Goal: Information Seeking & Learning: Learn about a topic

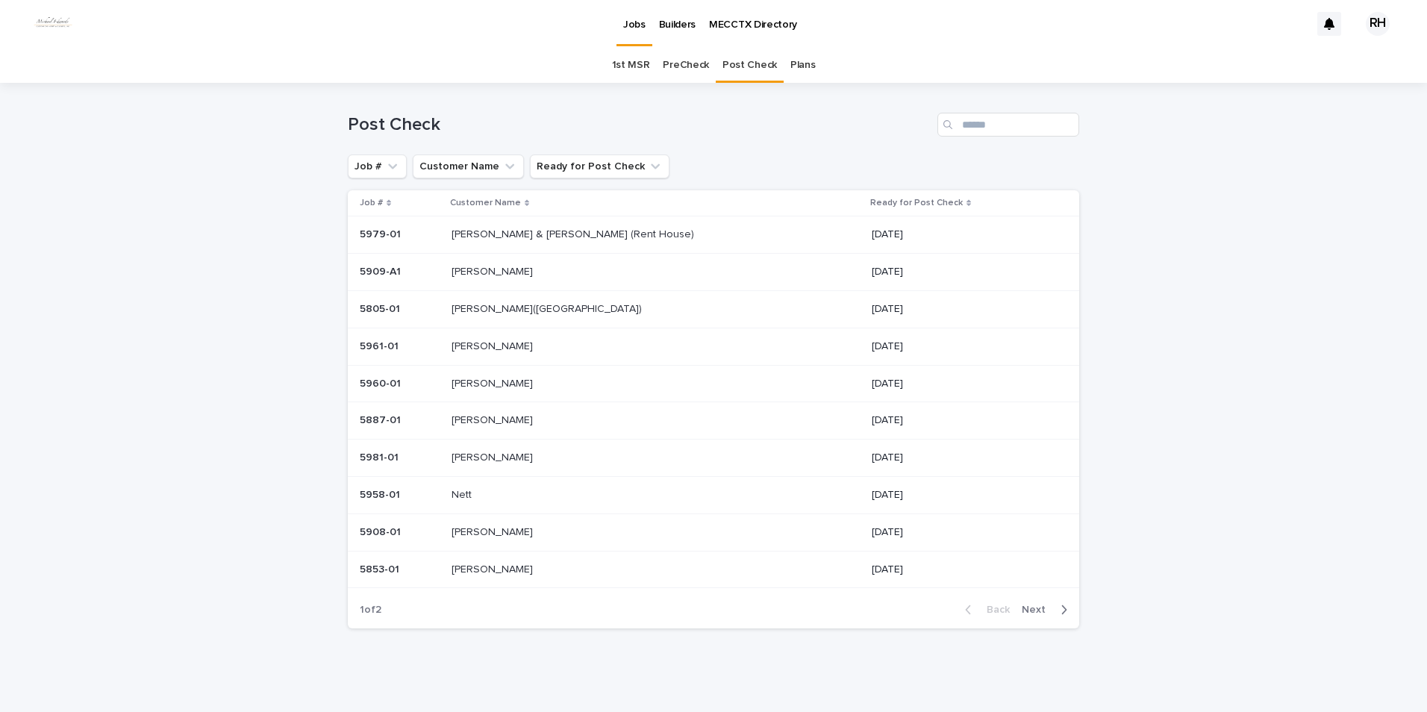
scroll to position [3, 0]
click at [487, 565] on p "[PERSON_NAME]" at bounding box center [494, 566] width 84 height 16
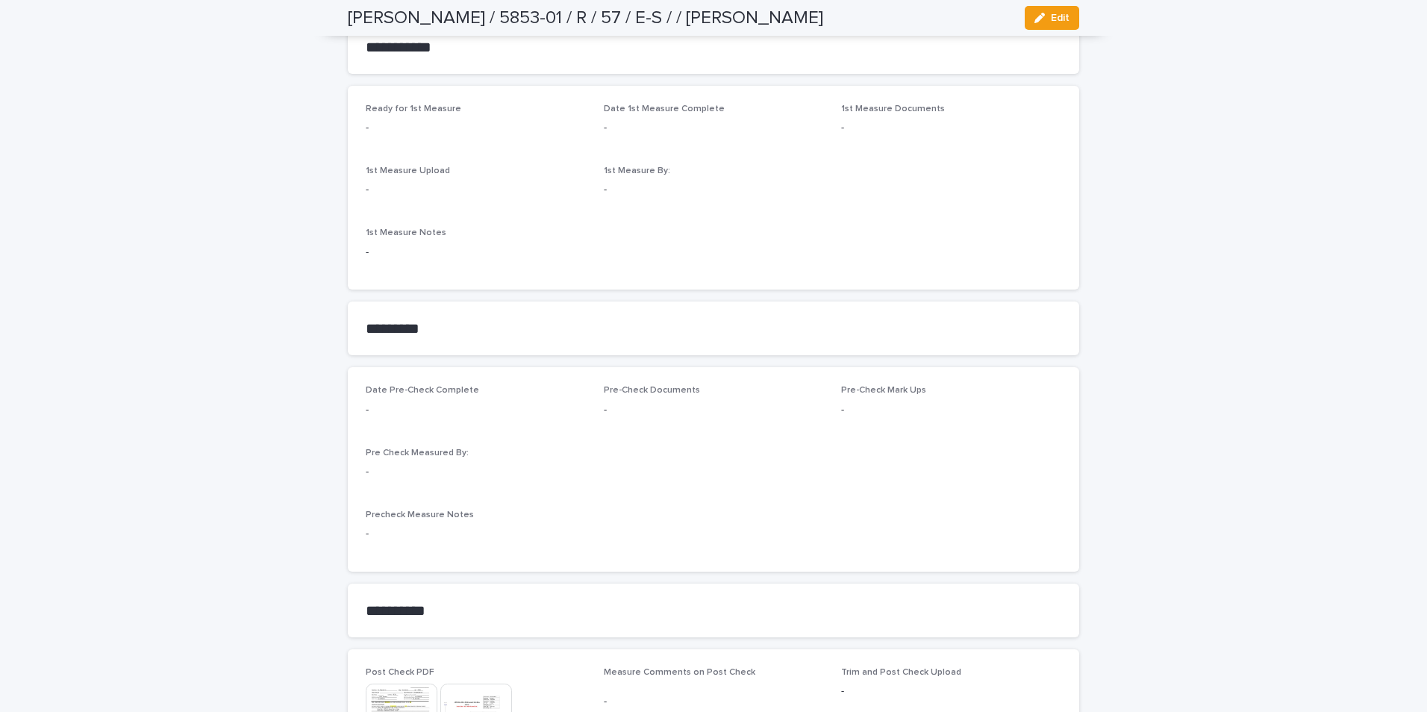
scroll to position [1045, 0]
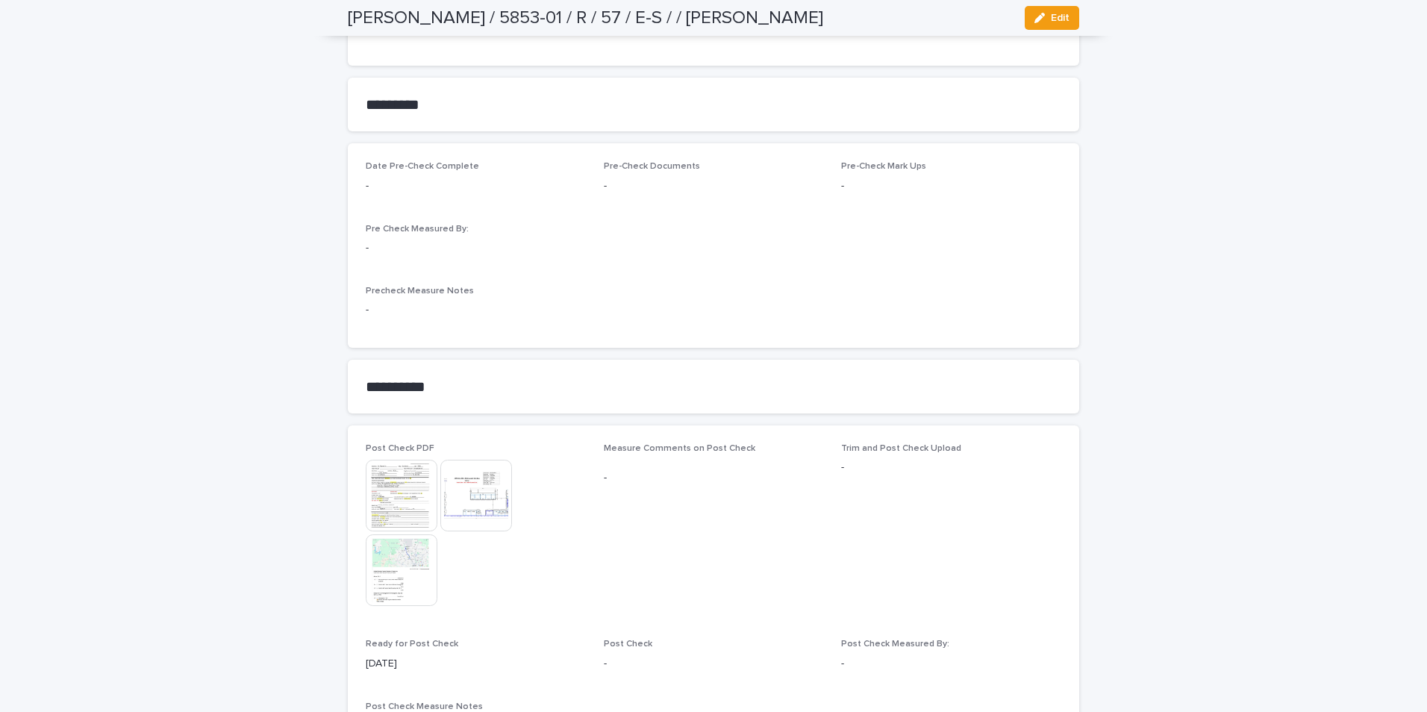
click at [396, 490] on img at bounding box center [402, 496] width 72 height 72
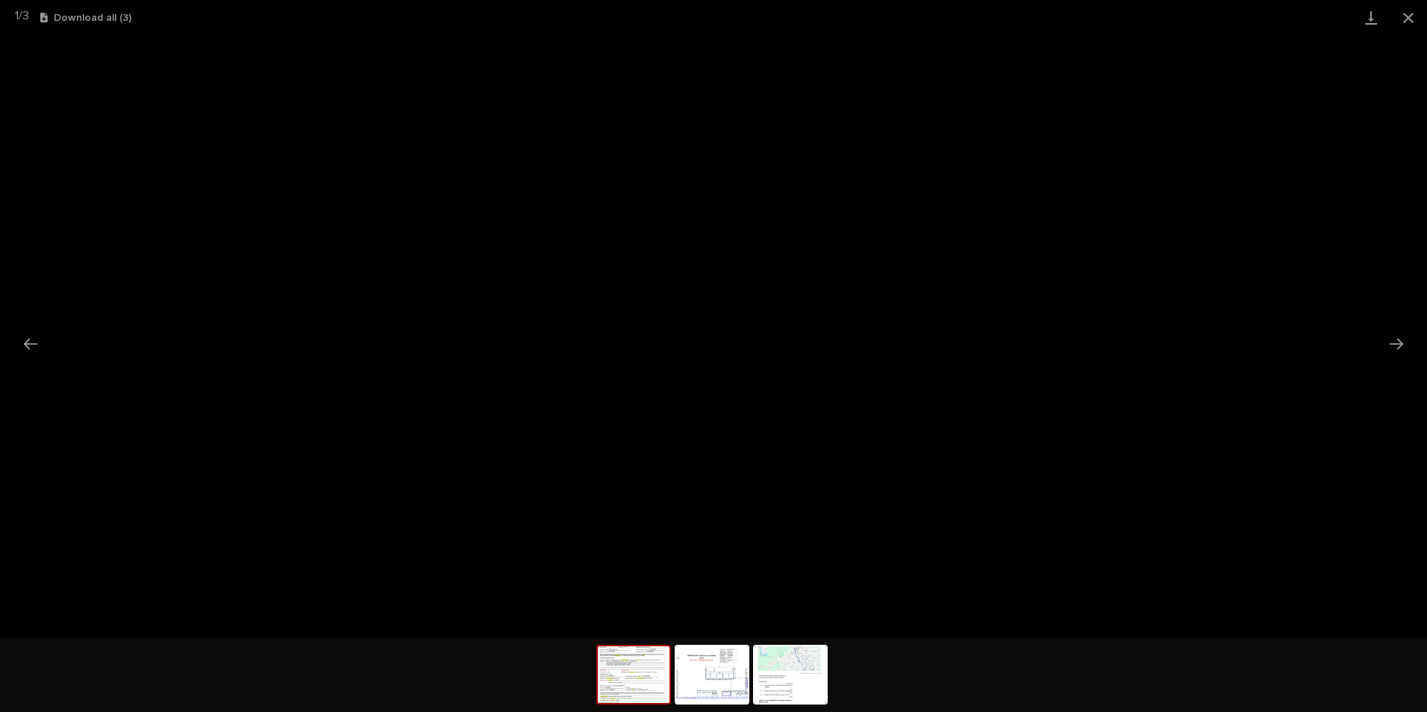
drag, startPoint x: 1409, startPoint y: 16, endPoint x: 1398, endPoint y: 26, distance: 15.3
click at [1400, 25] on button "Close gallery" at bounding box center [1408, 17] width 37 height 35
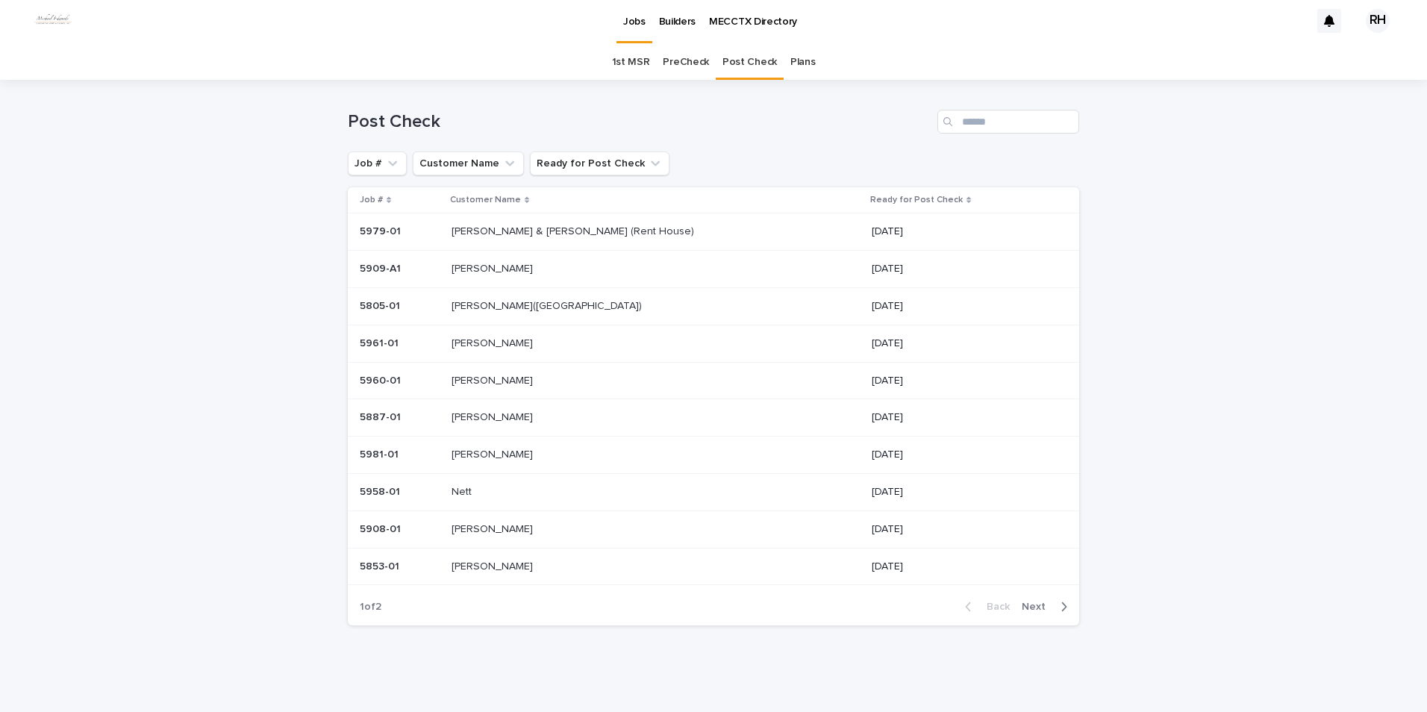
scroll to position [3, 0]
click at [1031, 607] on span "Next" at bounding box center [1038, 607] width 33 height 10
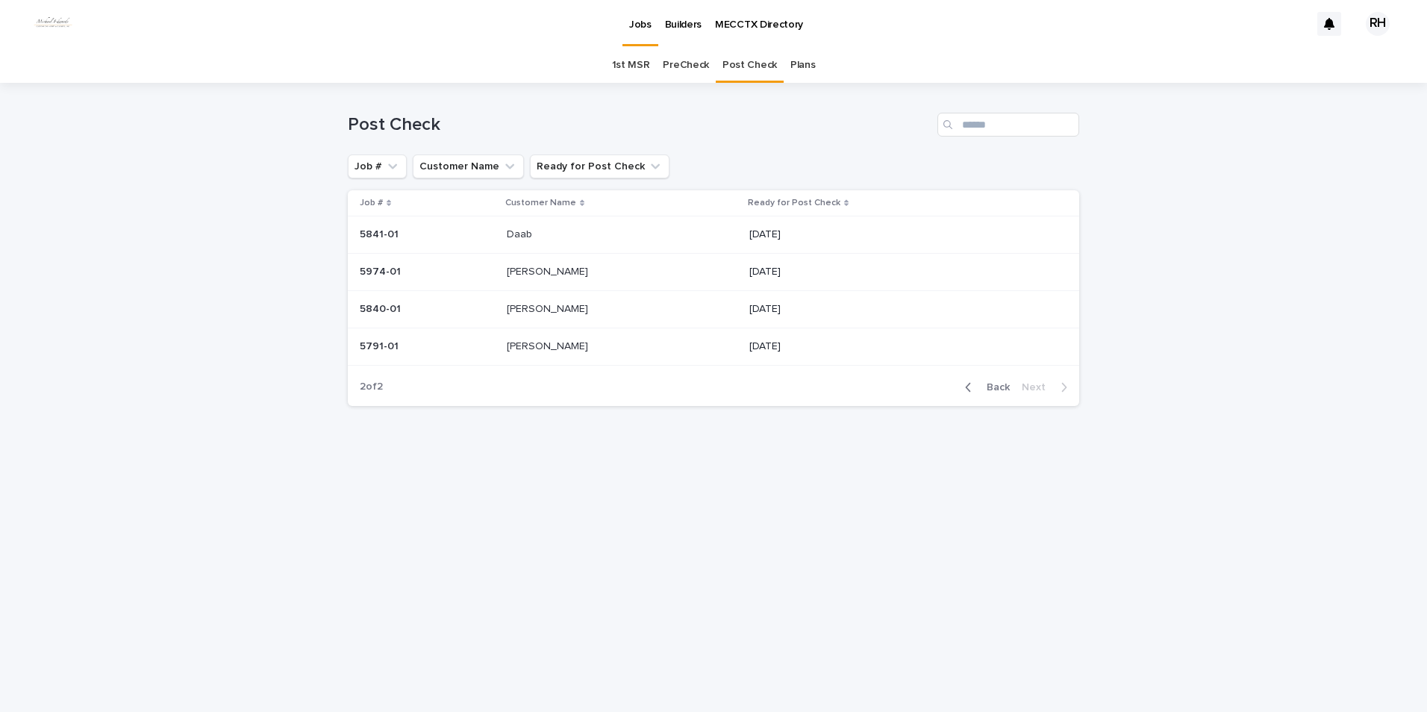
click at [995, 387] on span "Back" at bounding box center [994, 387] width 32 height 10
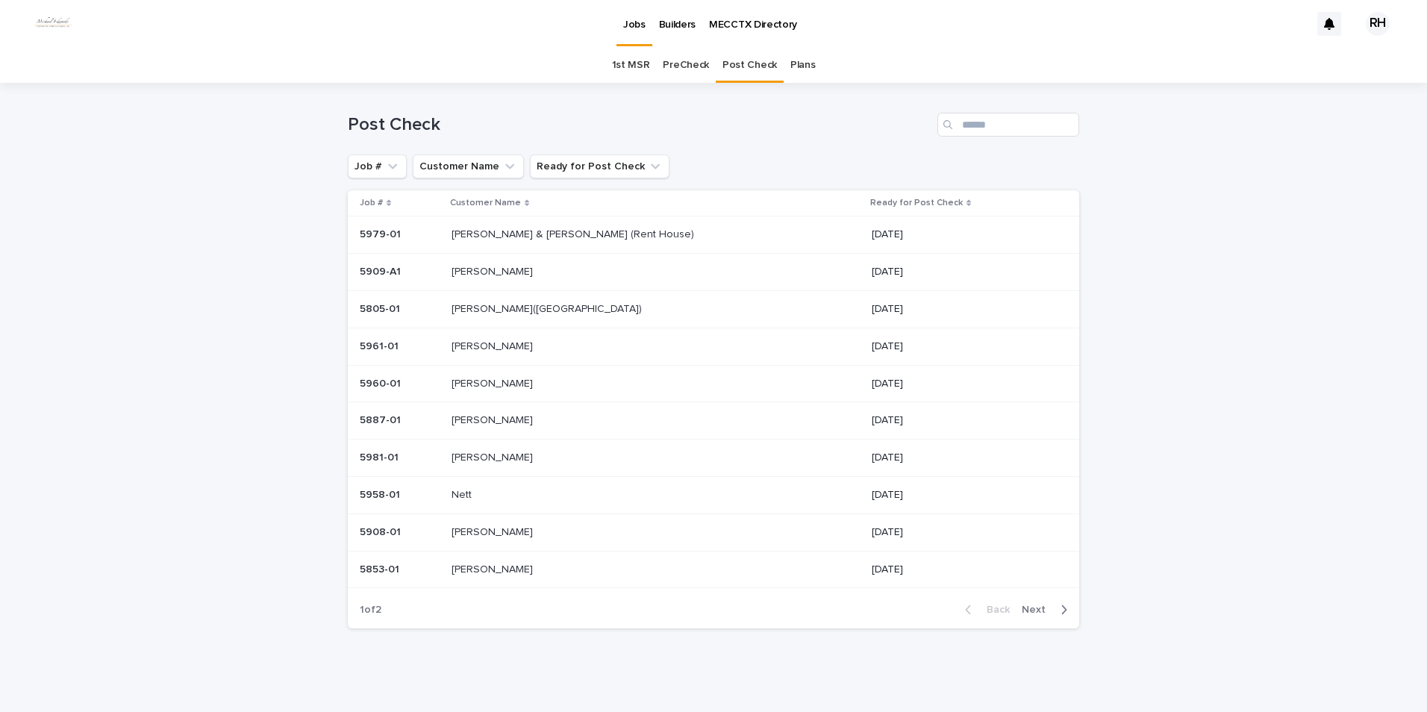
click at [492, 456] on p "[PERSON_NAME]" at bounding box center [494, 457] width 84 height 16
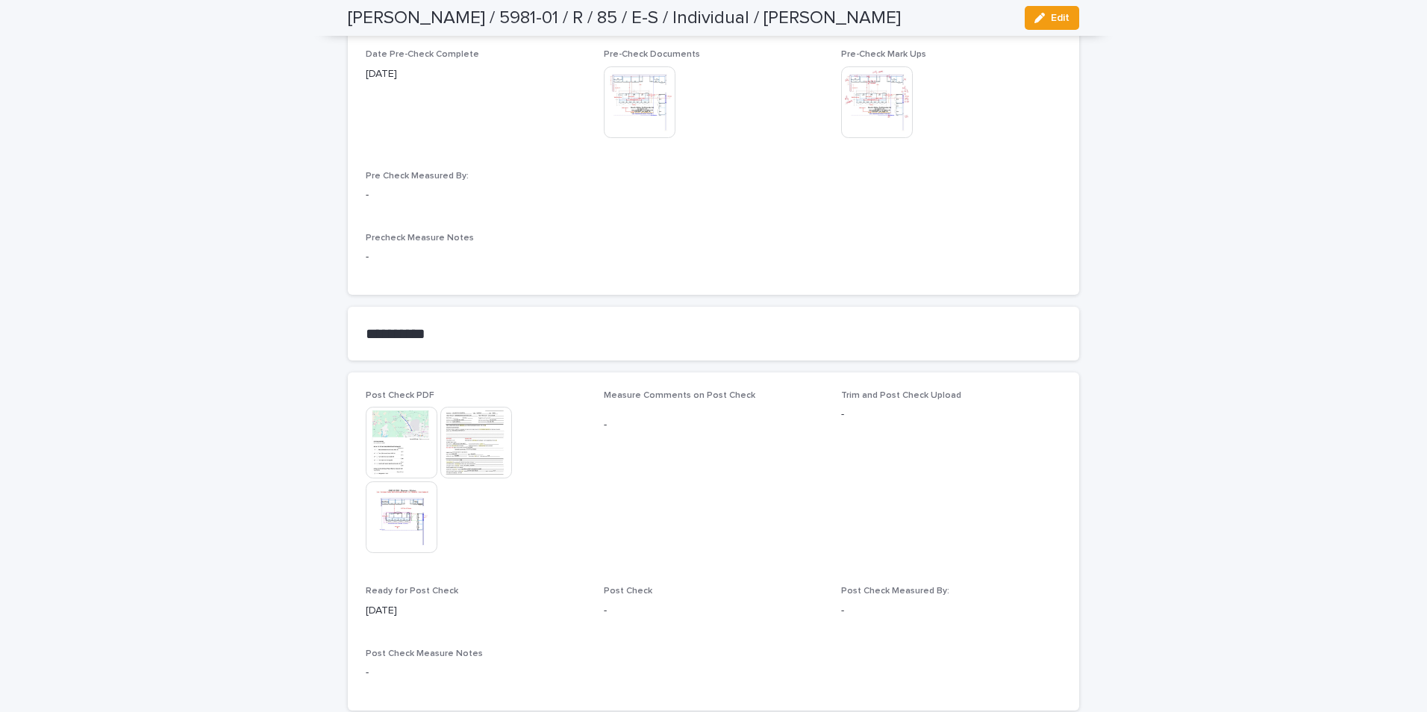
scroll to position [1493, 0]
click at [485, 435] on img at bounding box center [476, 439] width 72 height 72
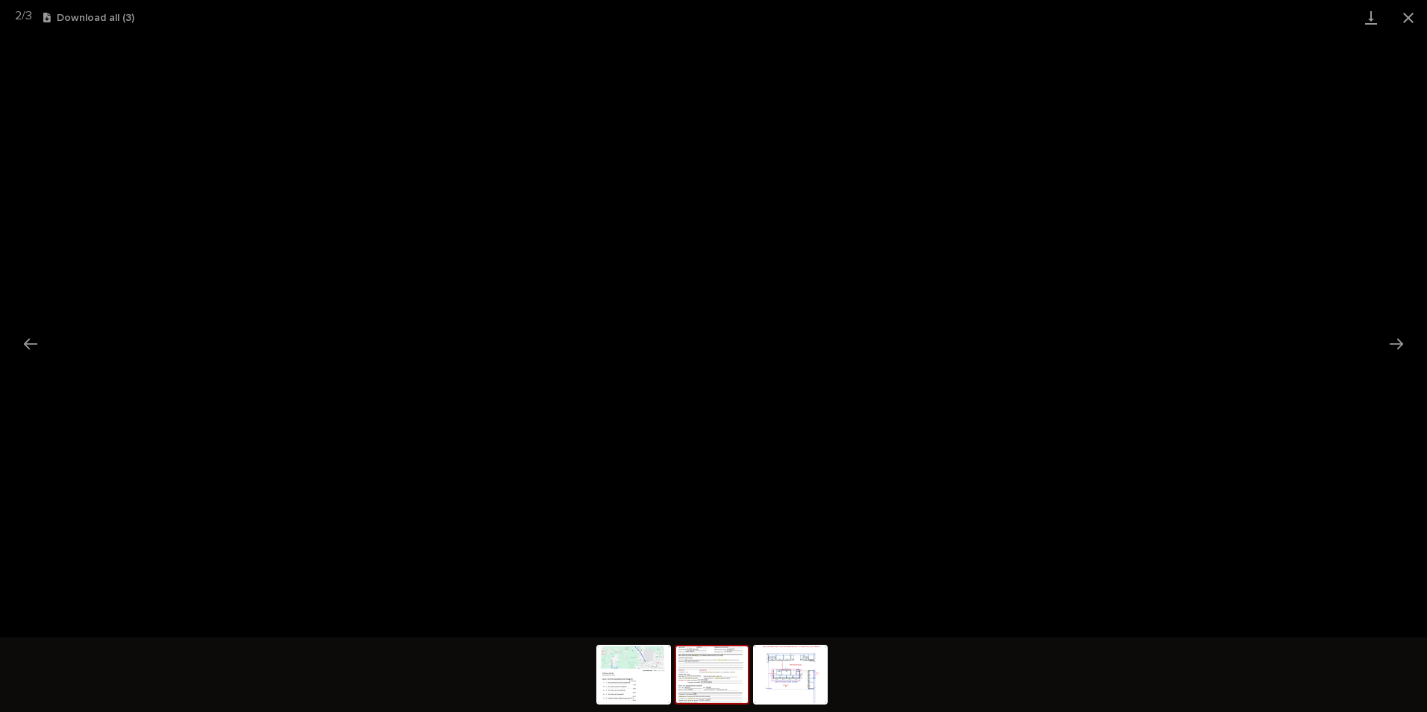
click at [1406, 18] on button "Close gallery" at bounding box center [1408, 17] width 37 height 35
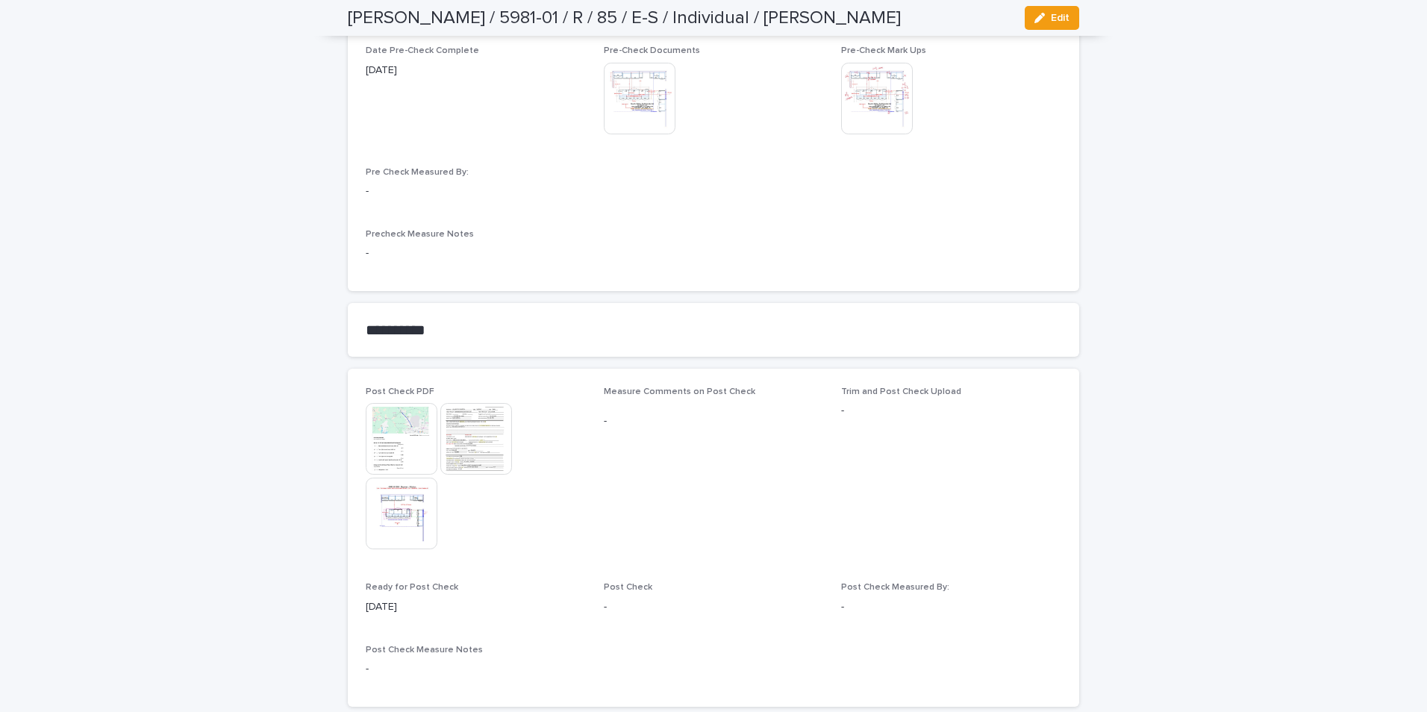
click at [388, 486] on img at bounding box center [402, 514] width 72 height 72
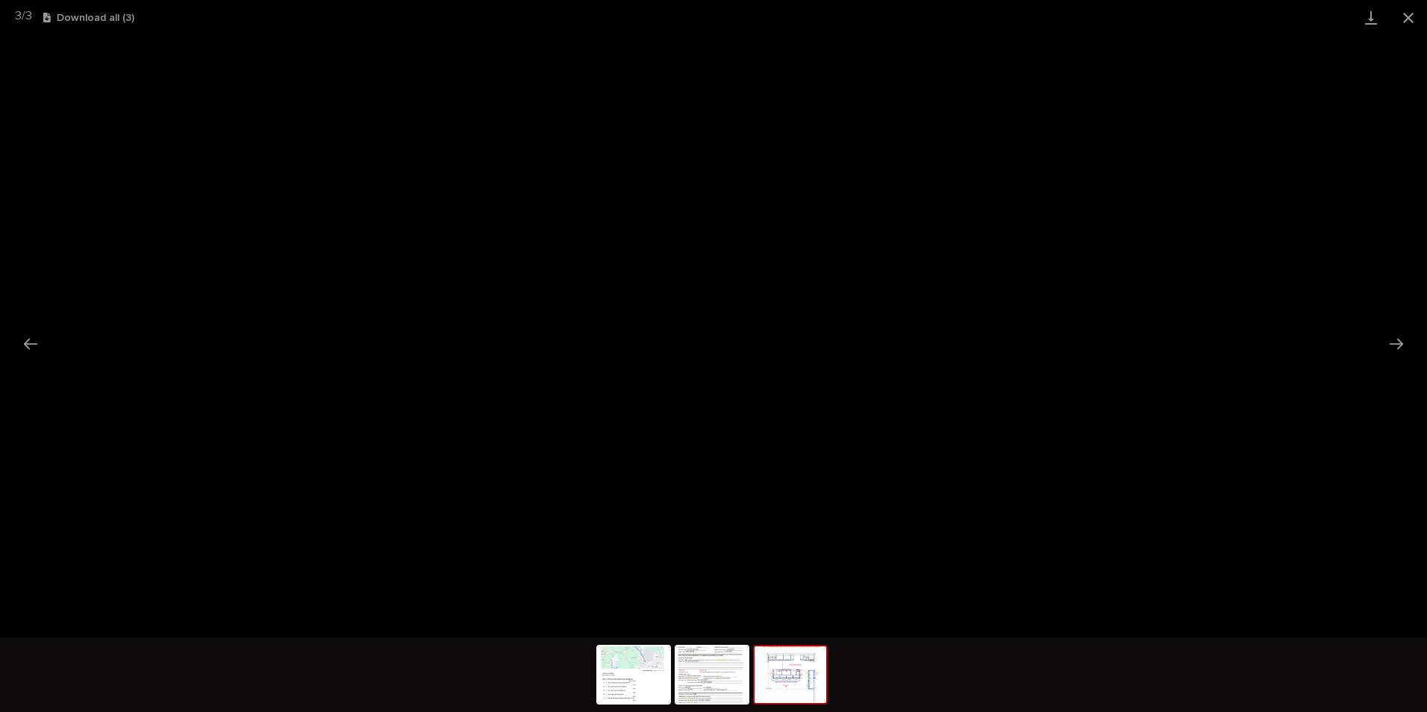
drag, startPoint x: 1415, startPoint y: 16, endPoint x: 1409, endPoint y: 25, distance: 10.2
click at [1415, 18] on button "Close gallery" at bounding box center [1408, 17] width 37 height 35
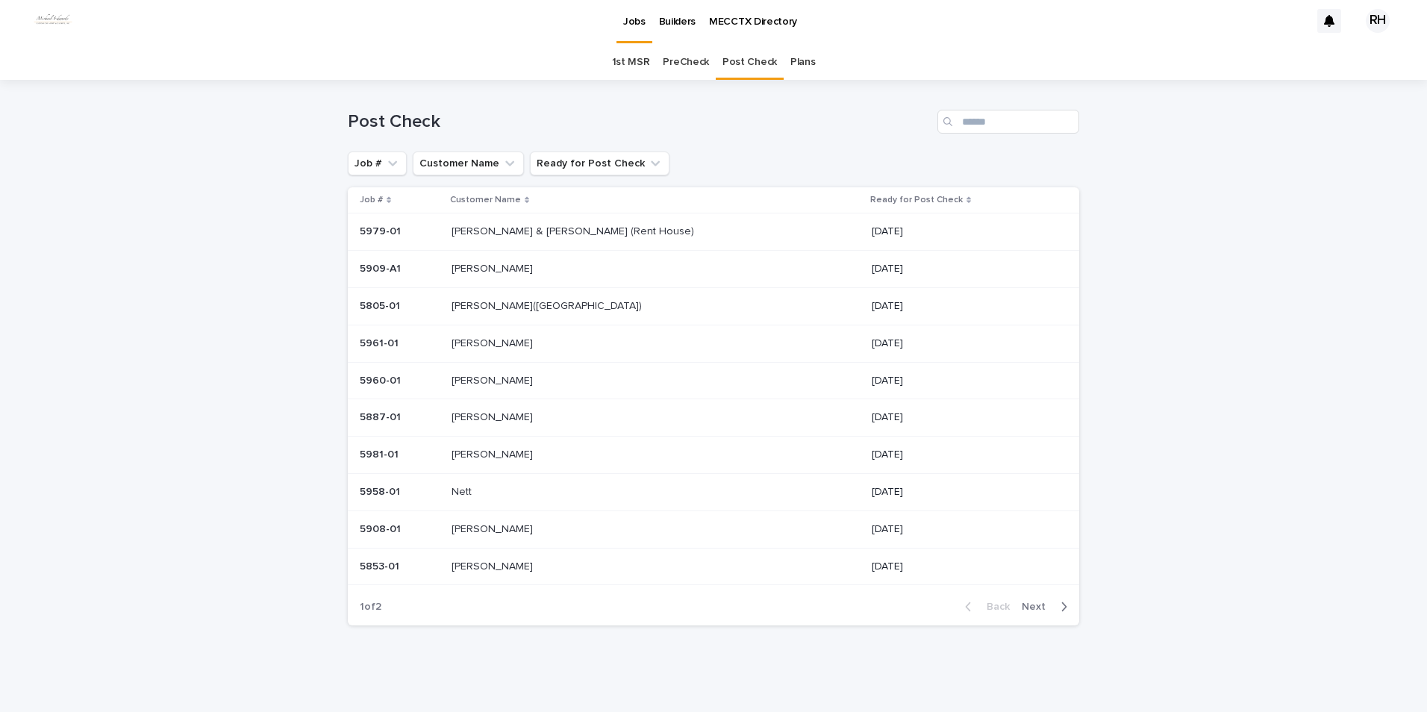
scroll to position [3, 0]
click at [478, 381] on p "[PERSON_NAME]" at bounding box center [494, 380] width 84 height 16
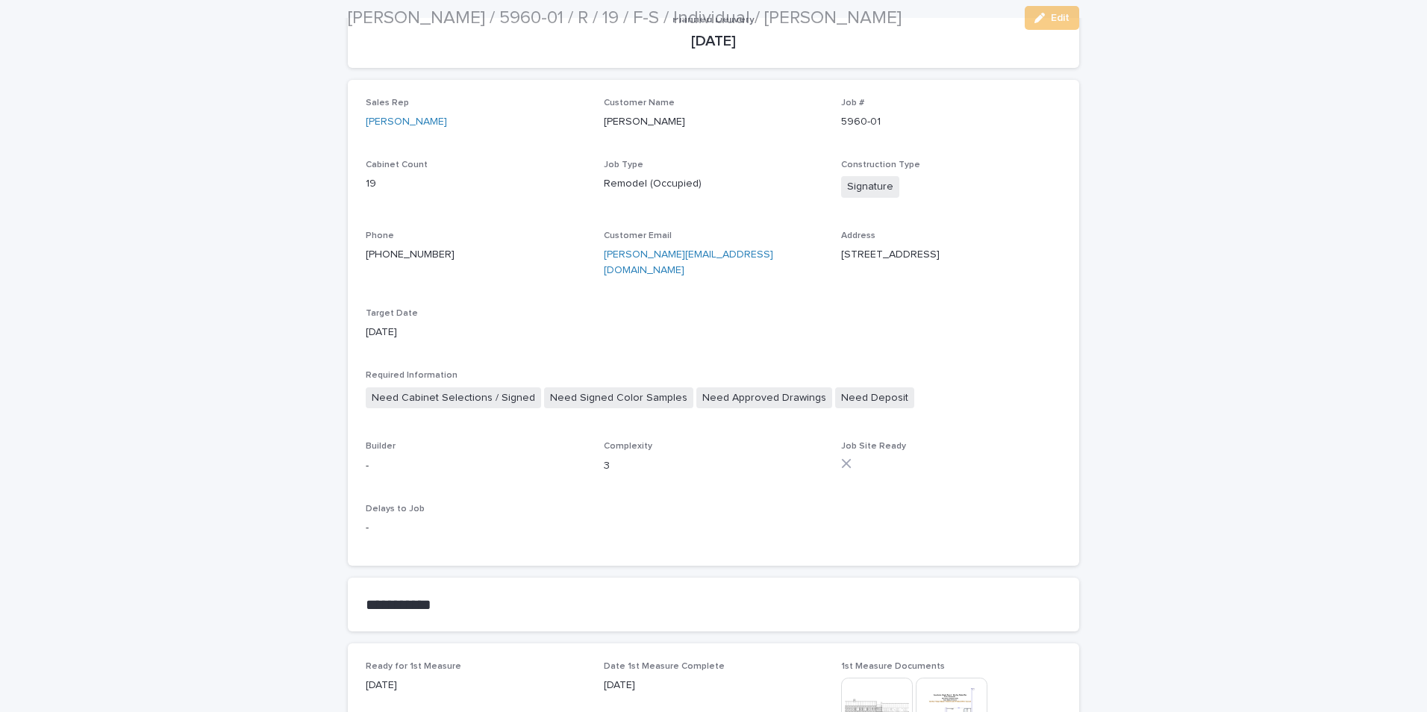
scroll to position [299, 0]
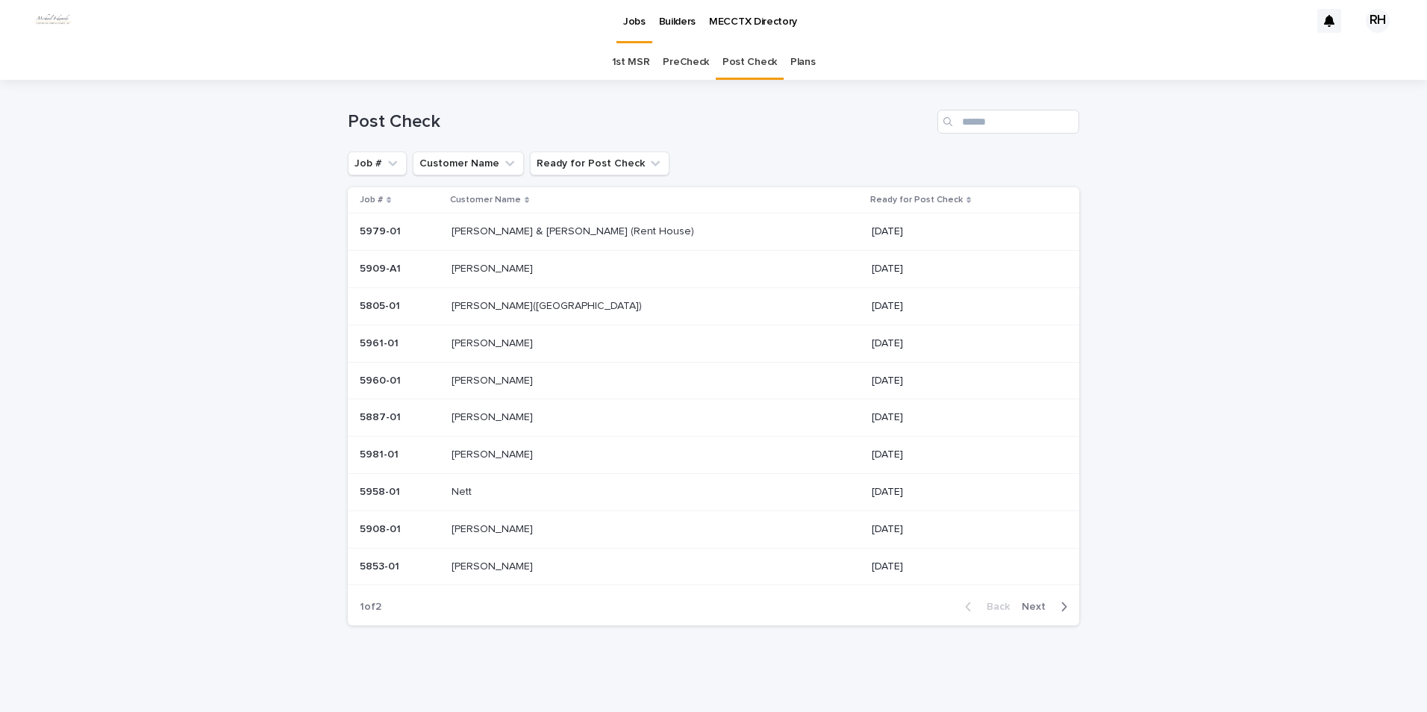
scroll to position [3, 0]
click at [476, 269] on p "[PERSON_NAME]" at bounding box center [494, 268] width 84 height 16
click at [547, 229] on p "[PERSON_NAME] & [PERSON_NAME] (Rent House)" at bounding box center [575, 230] width 246 height 16
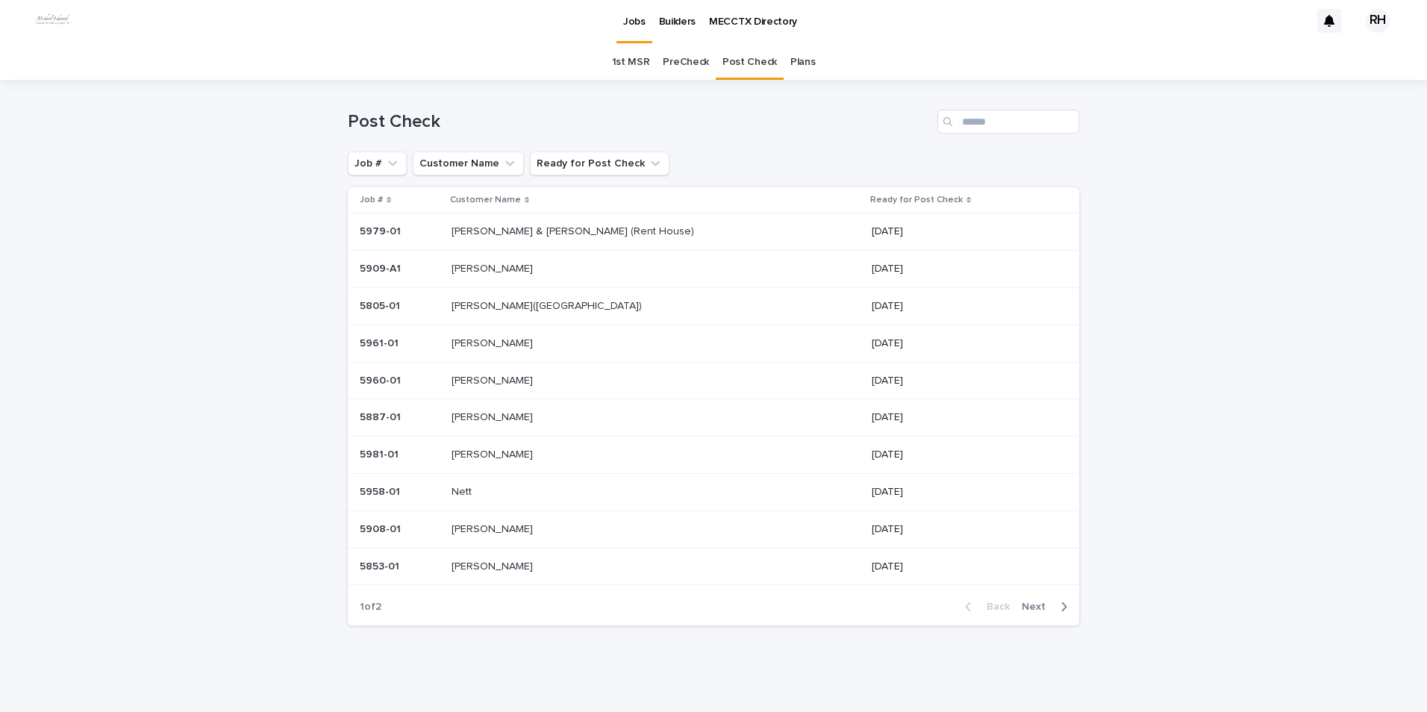
click at [1029, 608] on span "Next" at bounding box center [1038, 607] width 33 height 10
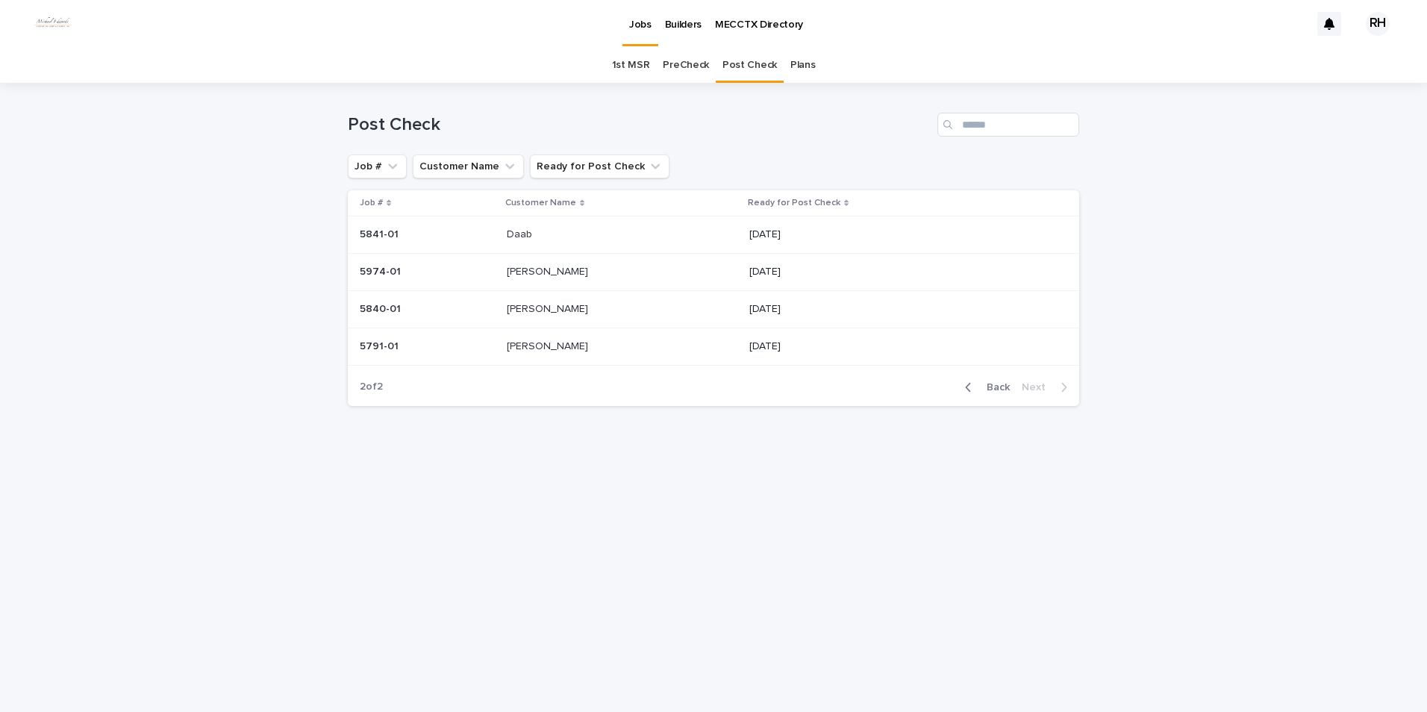
click at [520, 234] on p "Daab" at bounding box center [521, 233] width 28 height 16
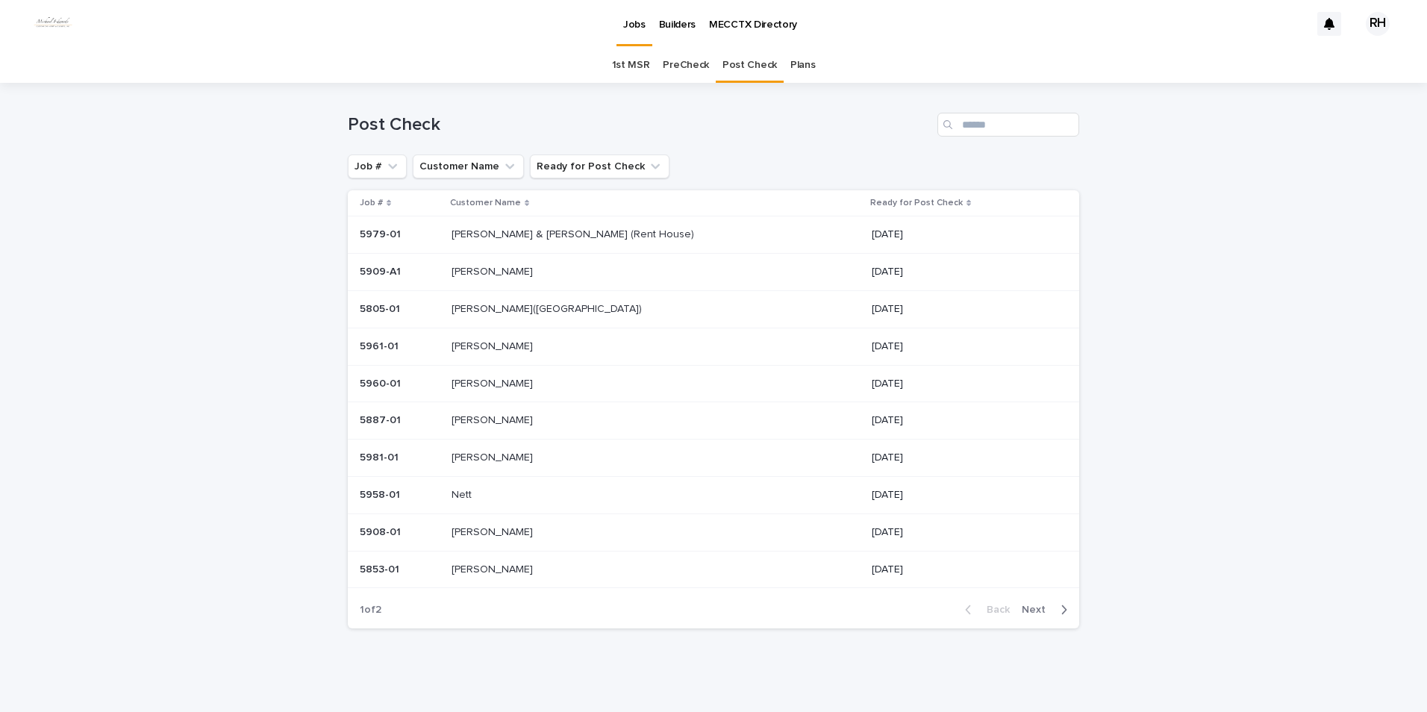
click at [517, 308] on p "[PERSON_NAME]([GEOGRAPHIC_DATA])" at bounding box center [548, 308] width 193 height 16
click at [499, 227] on p "[PERSON_NAME] & [PERSON_NAME] (Rent House)" at bounding box center [575, 230] width 246 height 16
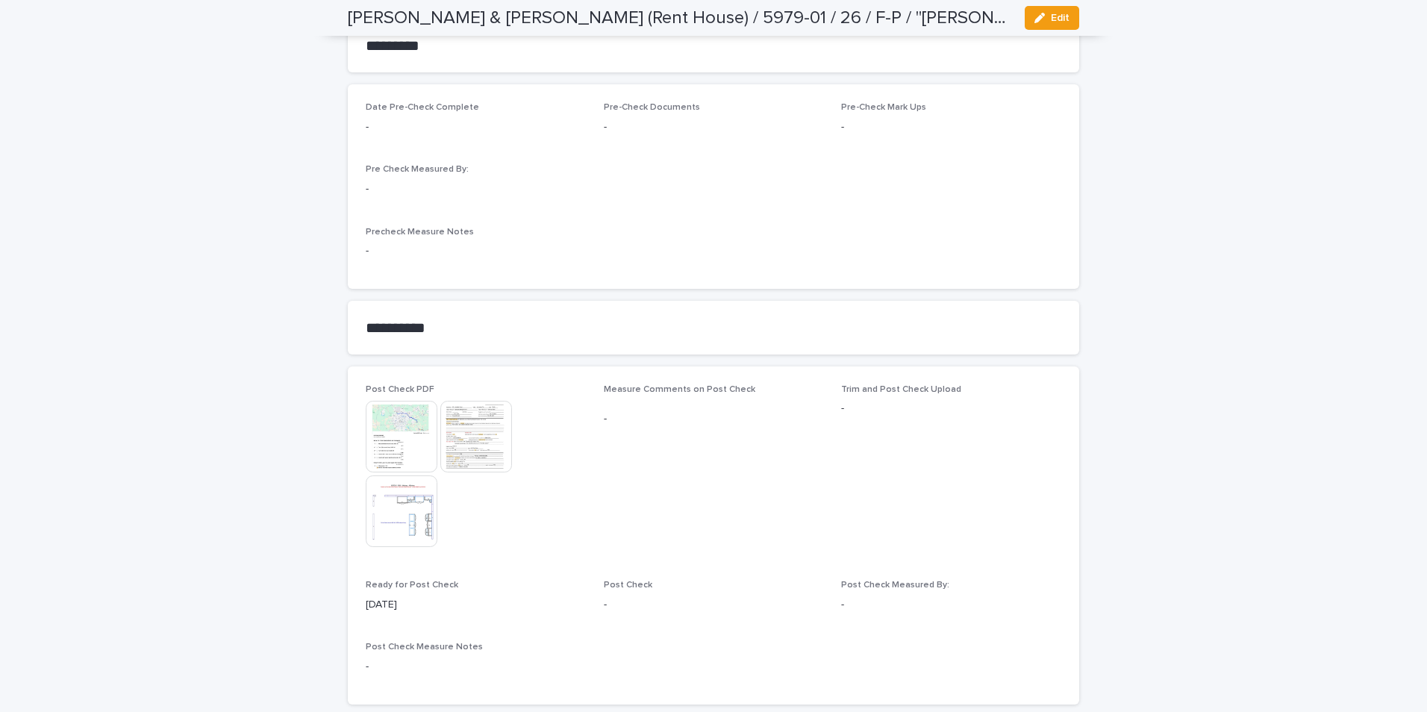
scroll to position [1242, 0]
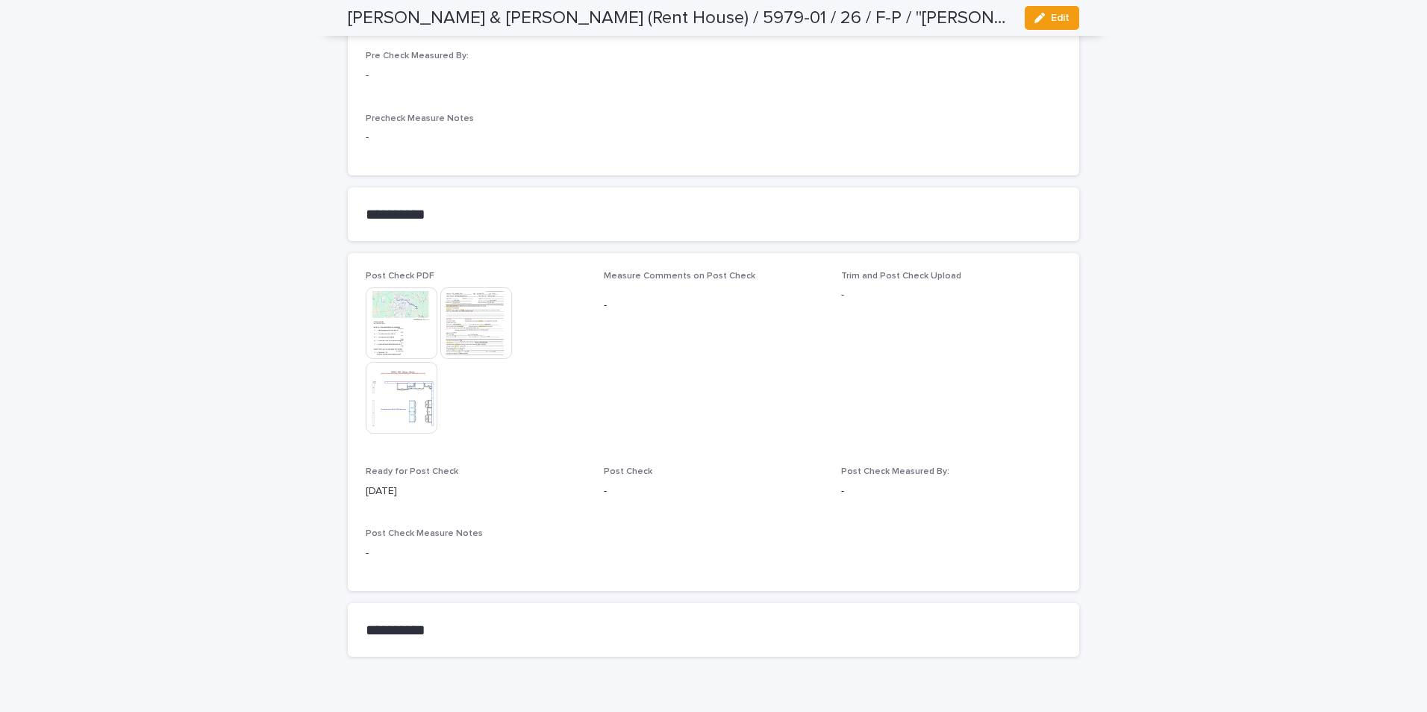
click at [395, 289] on img at bounding box center [402, 323] width 72 height 72
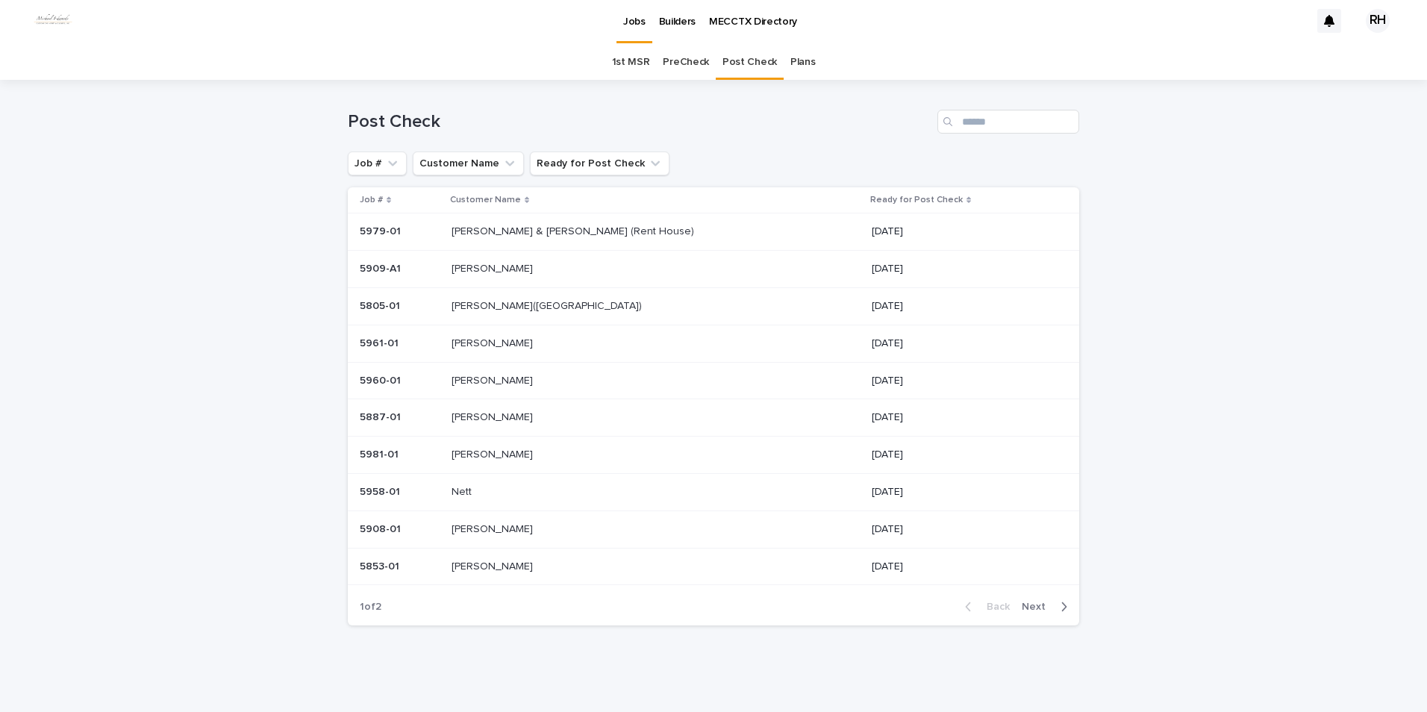
scroll to position [3, 0]
click at [484, 531] on p "[PERSON_NAME]" at bounding box center [494, 528] width 84 height 16
click at [1029, 605] on span "Next" at bounding box center [1038, 607] width 33 height 10
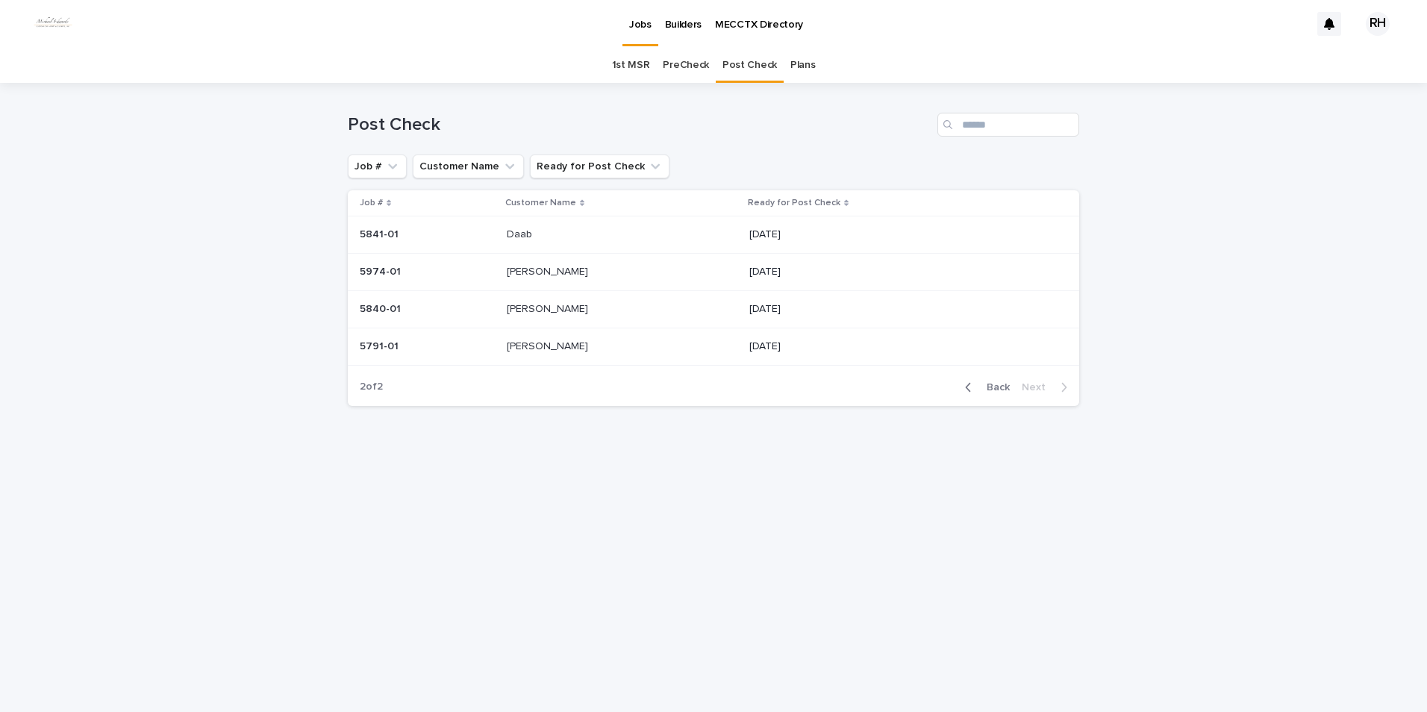
click at [533, 271] on p "[PERSON_NAME]" at bounding box center [549, 271] width 84 height 16
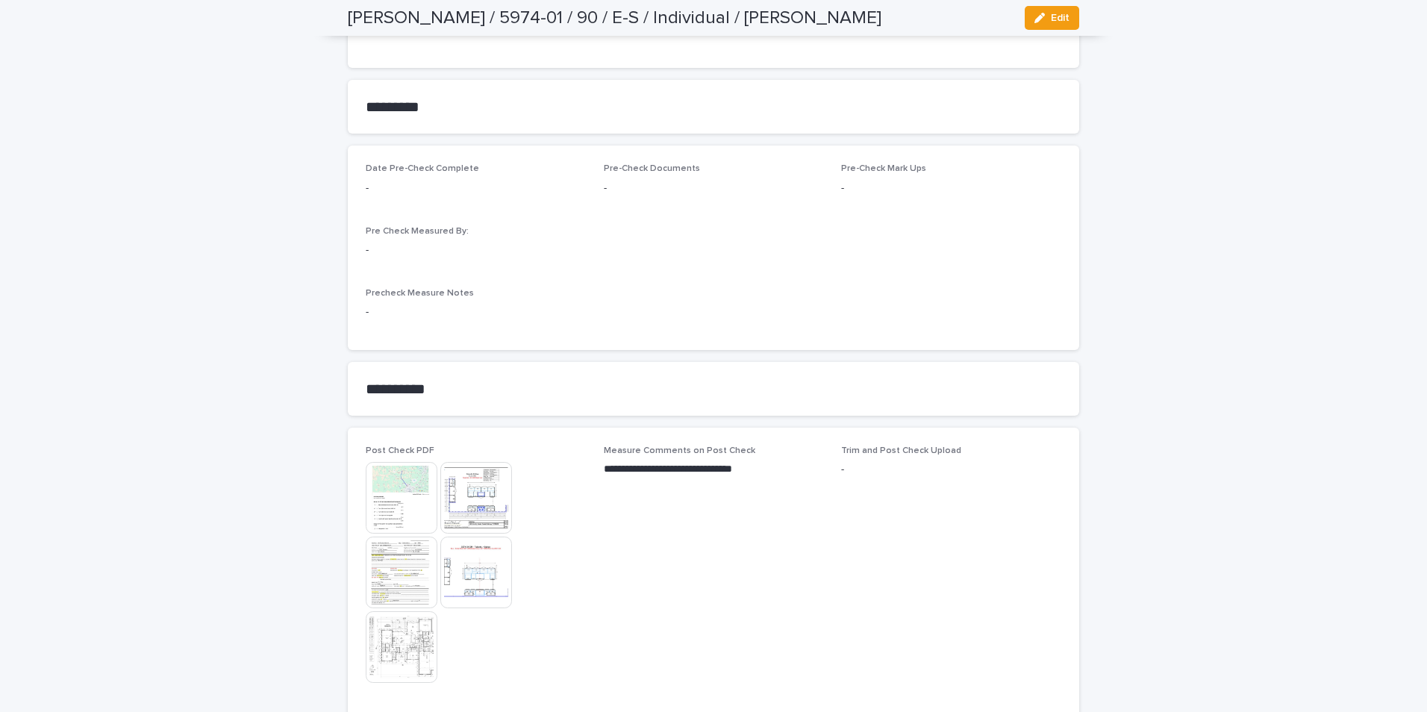
scroll to position [1194, 0]
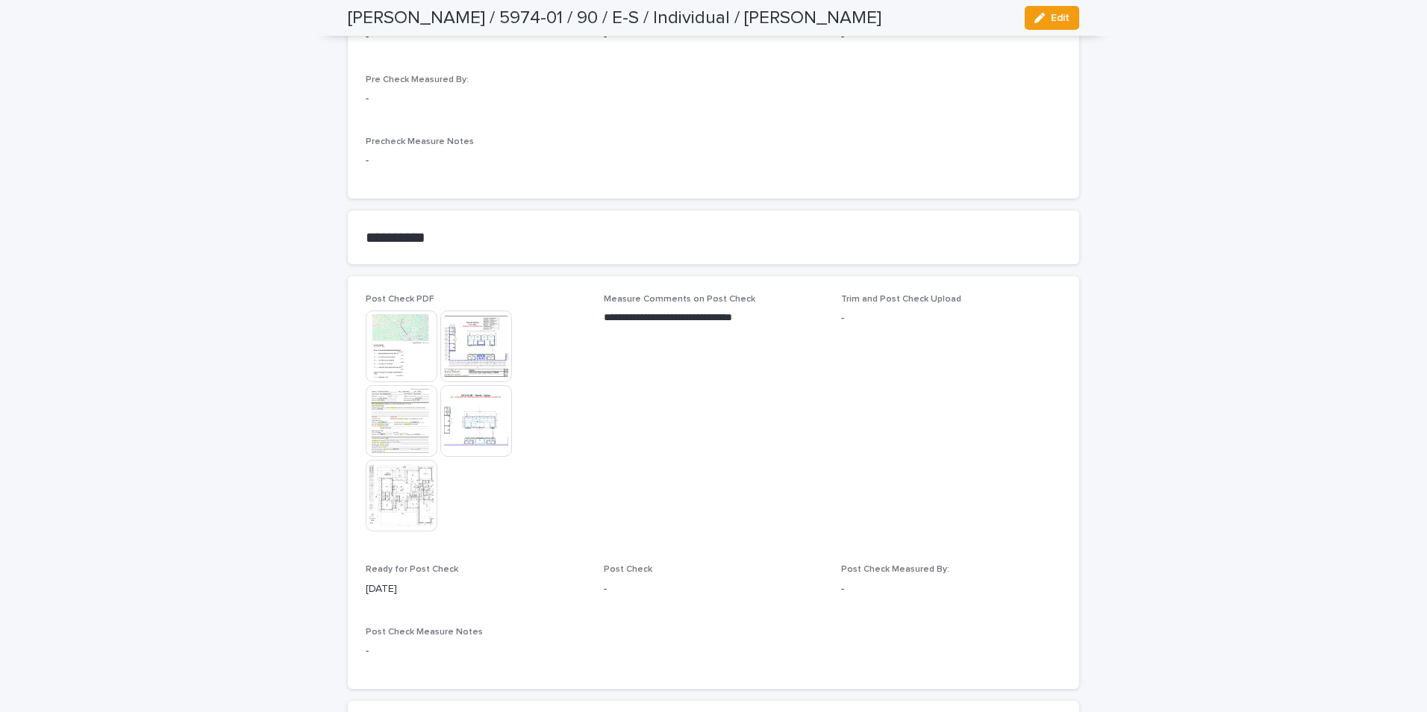
click at [391, 408] on img at bounding box center [402, 421] width 72 height 72
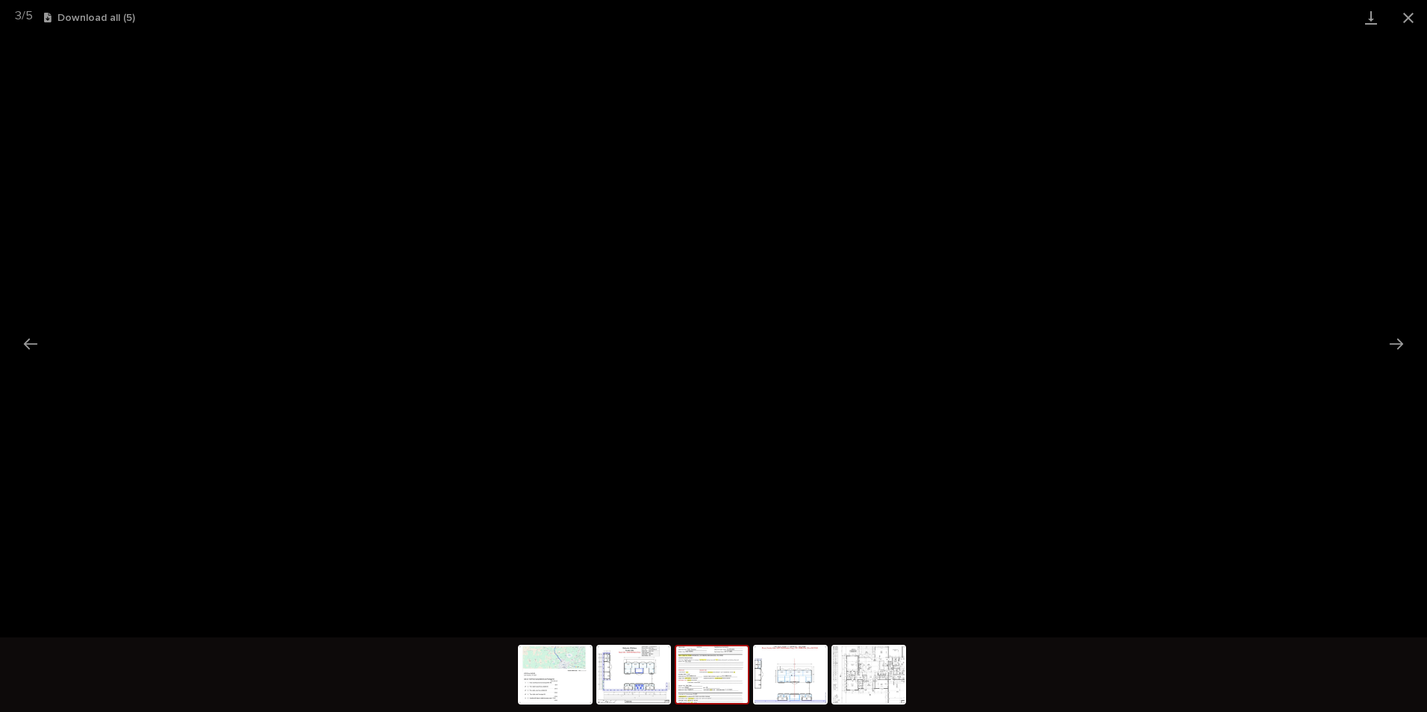
drag, startPoint x: 1402, startPoint y: 15, endPoint x: 1391, endPoint y: 34, distance: 22.4
click at [1402, 16] on button "Close gallery" at bounding box center [1408, 17] width 37 height 35
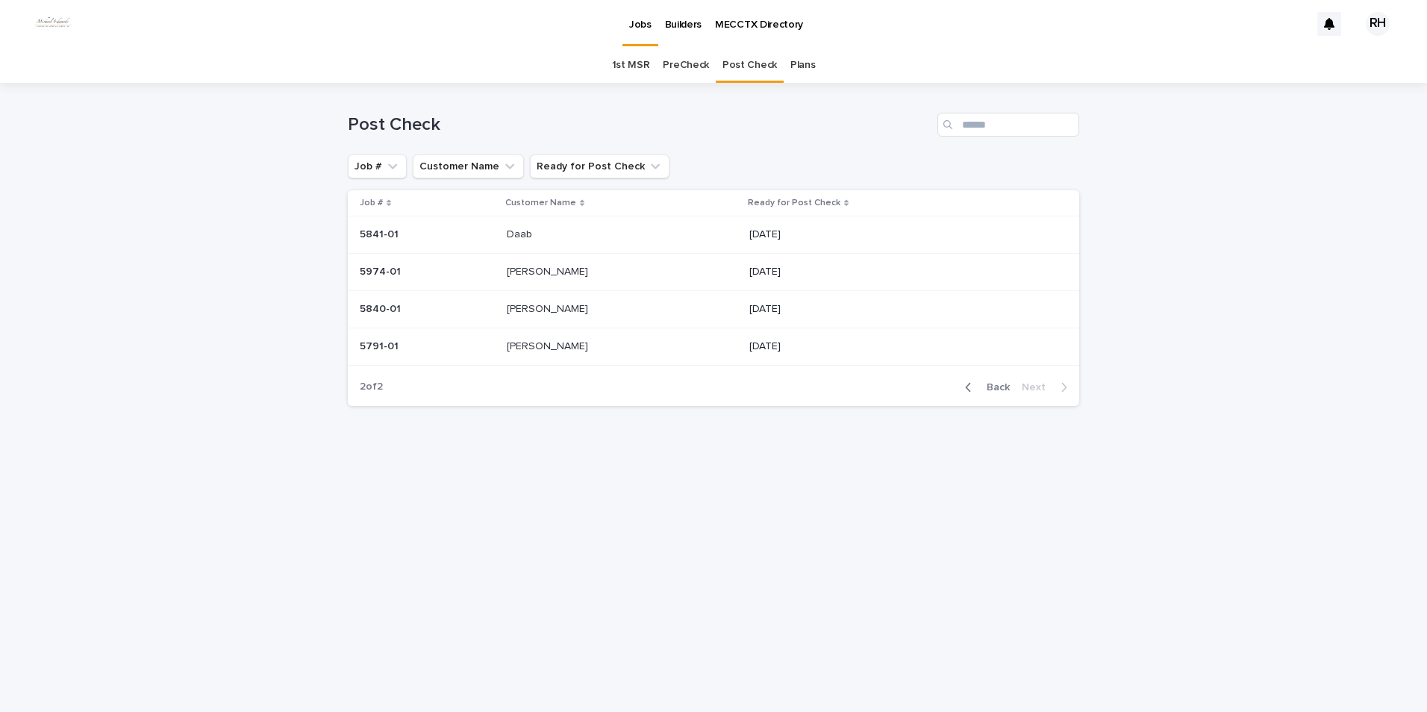
click at [999, 389] on span "Back" at bounding box center [994, 387] width 32 height 10
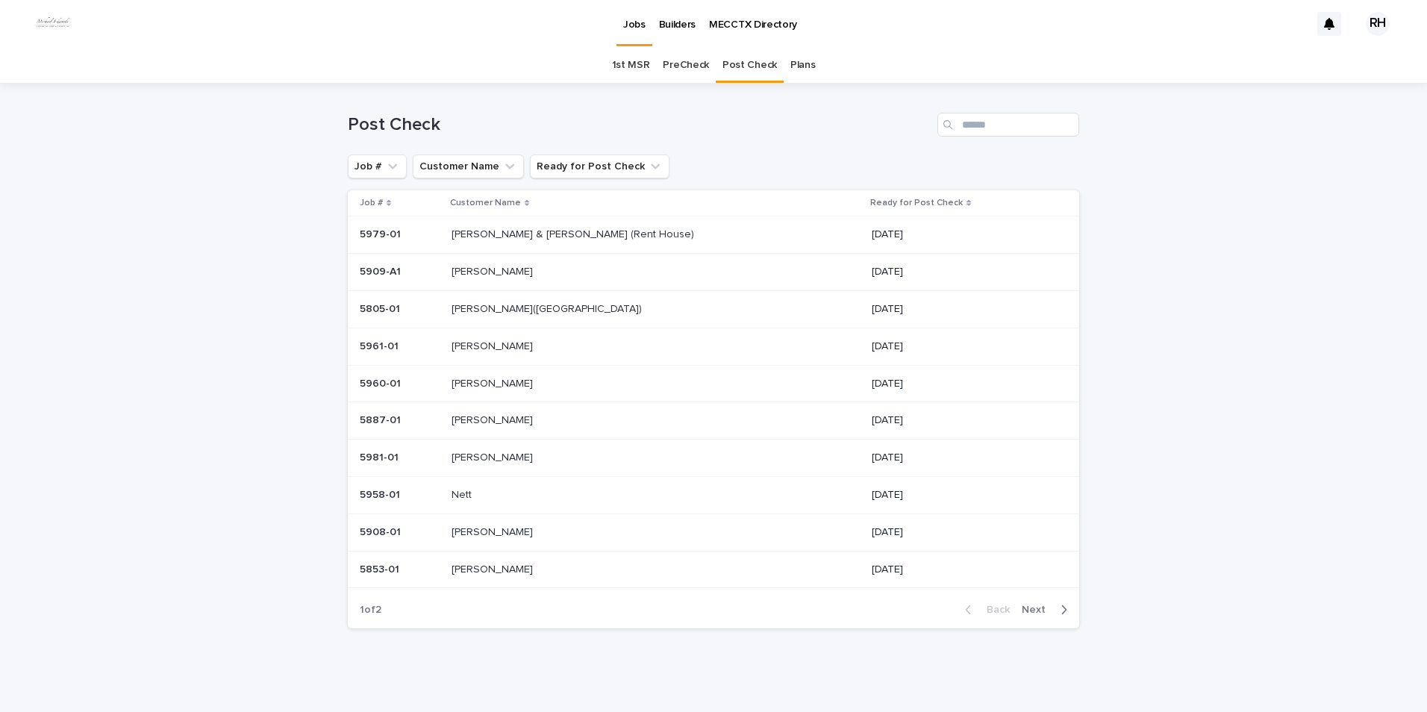
click at [482, 420] on p "[PERSON_NAME]" at bounding box center [494, 419] width 84 height 16
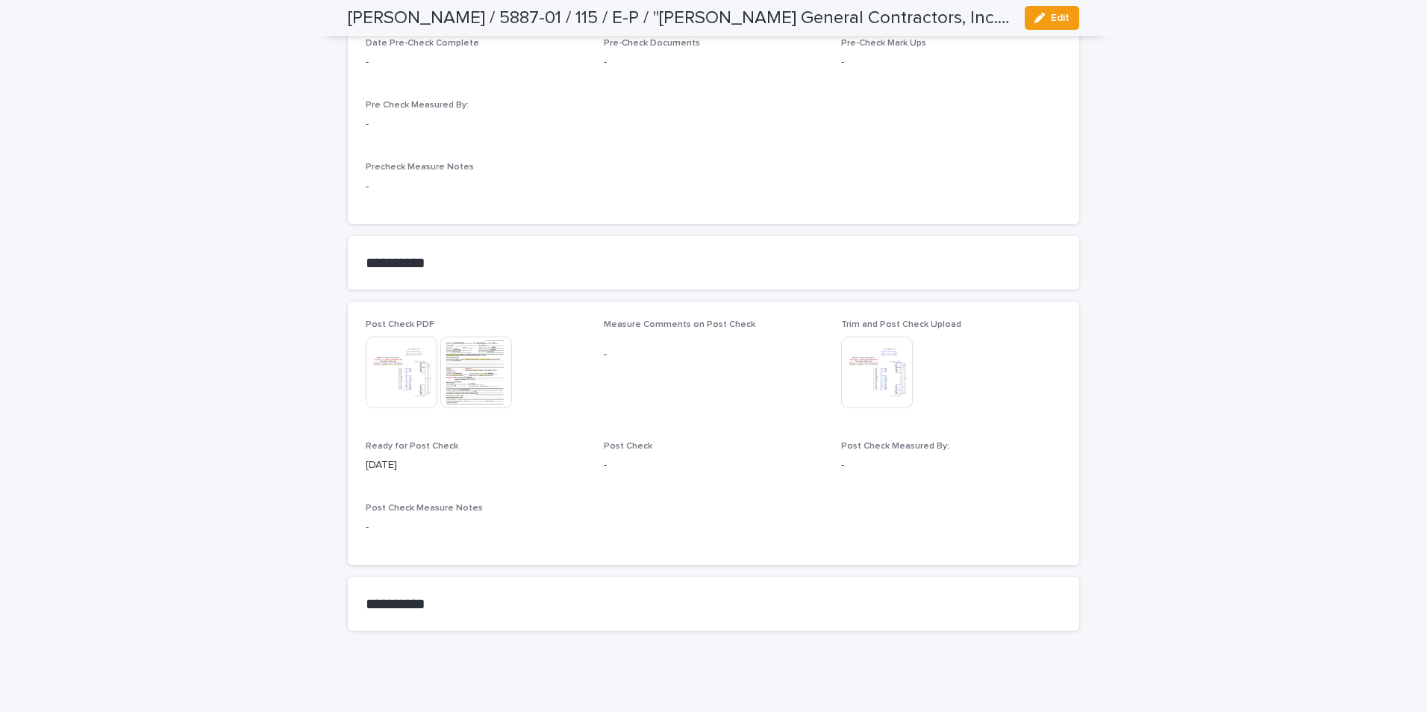
scroll to position [1367, 0]
click at [873, 376] on img at bounding box center [877, 367] width 72 height 72
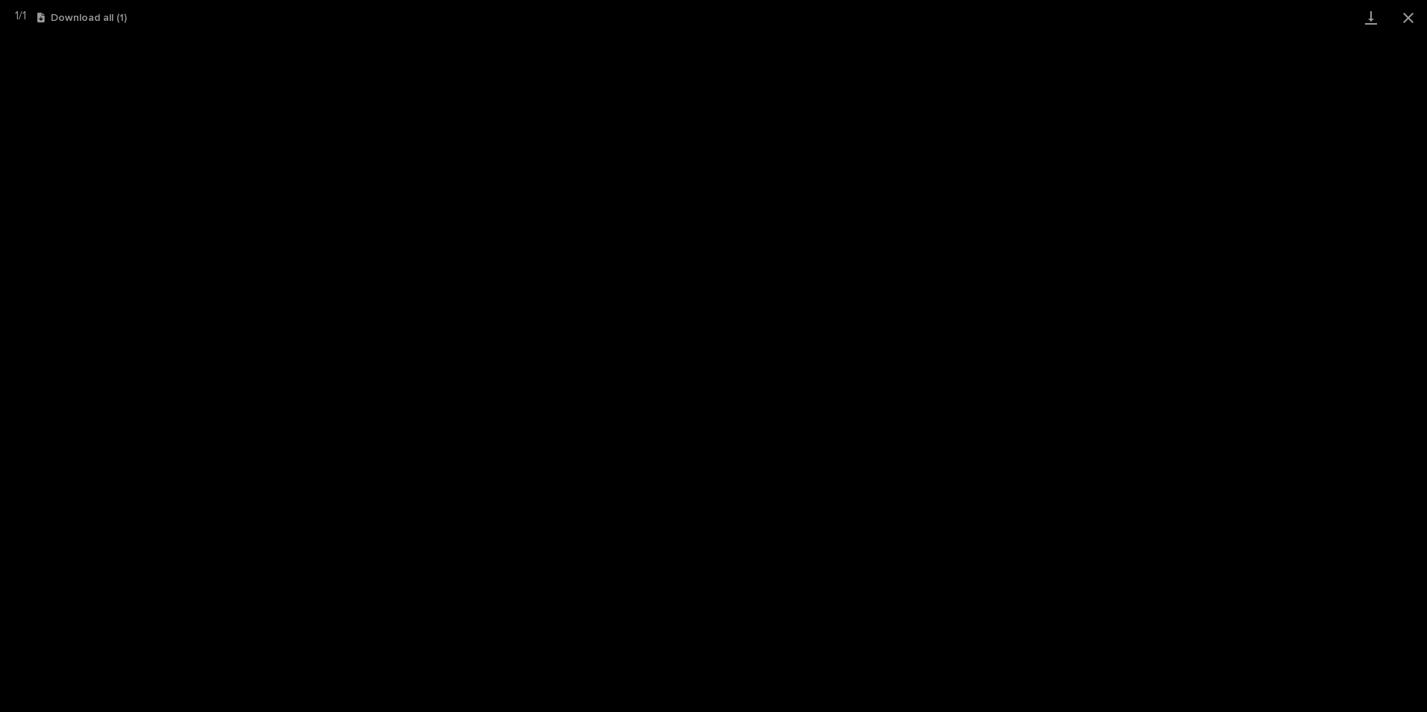
click at [1409, 9] on button "Close gallery" at bounding box center [1408, 17] width 37 height 35
